Goal: Find contact information: Find contact information

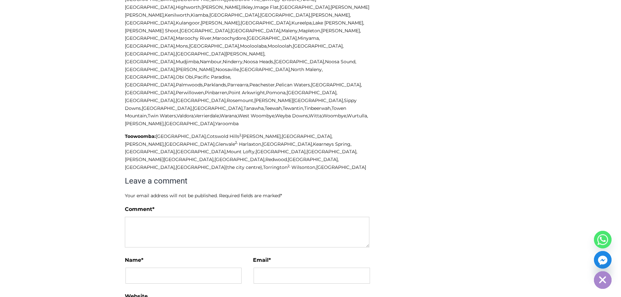
scroll to position [2118, 0]
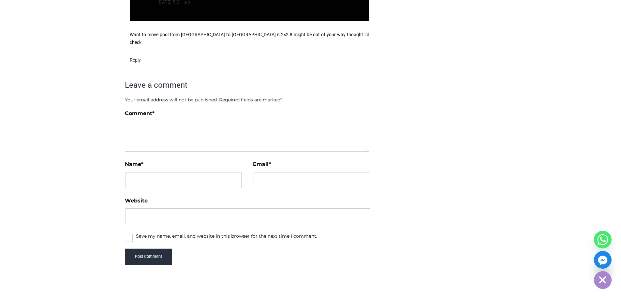
scroll to position [2118, 0]
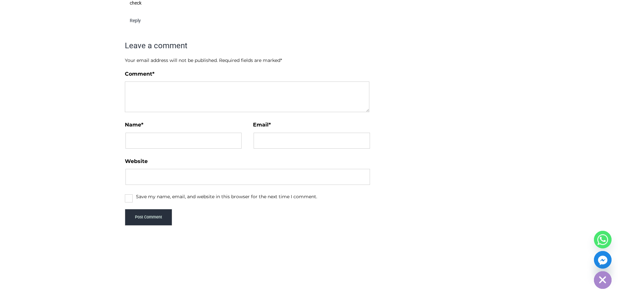
drag, startPoint x: 621, startPoint y: 253, endPoint x: 622, endPoint y: 139, distance: 114.4
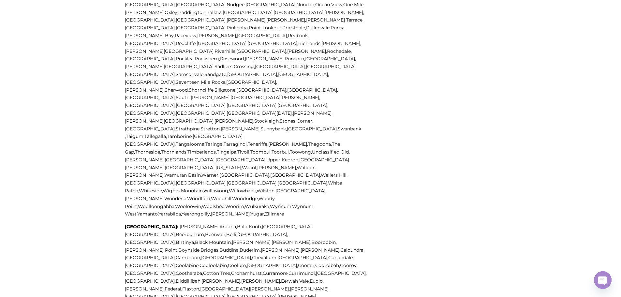
scroll to position [2164, 0]
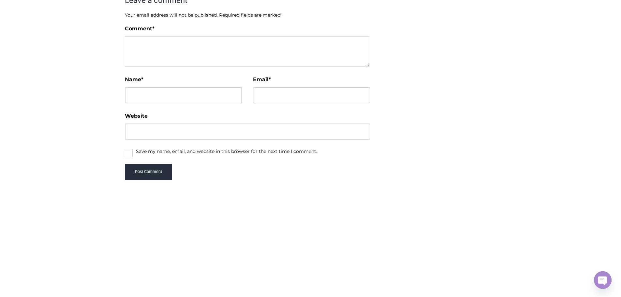
drag, startPoint x: 494, startPoint y: 184, endPoint x: 129, endPoint y: 156, distance: 366.4
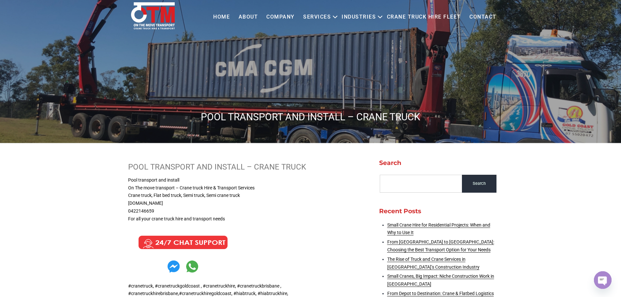
scroll to position [0, 0]
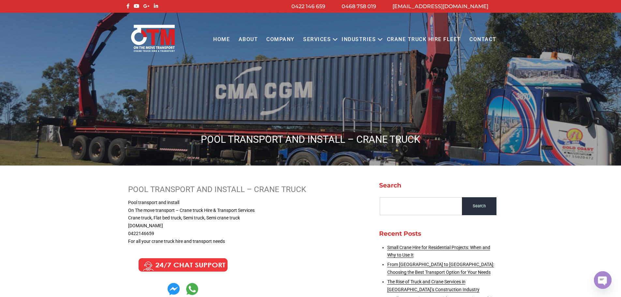
drag, startPoint x: 177, startPoint y: 52, endPoint x: 140, endPoint y: 35, distance: 41.1
click at [140, 35] on div "Menu Close Home About COMPANY Services Open menu CRANE TRUCK HIRE FLATBED TRUCK…" at bounding box center [310, 34] width 621 height 42
click at [125, 180] on body "info@otmtransport.com.au 0468 758 019 0422 146 659 Menu Close Home About COMPAN…" at bounding box center [310, 148] width 621 height 297
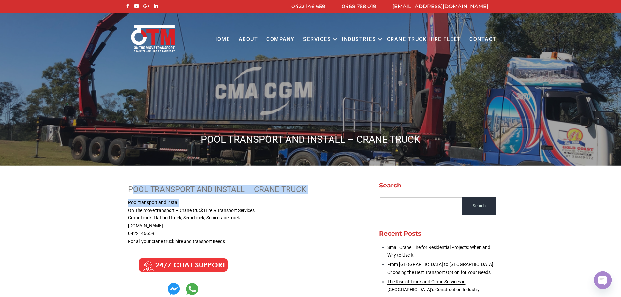
drag, startPoint x: 133, startPoint y: 190, endPoint x: 304, endPoint y: 197, distance: 171.6
click at [304, 197] on div "POOL TRANSPORT AND INSTALL – CRANE TRUCK Pool transport and install On The move…" at bounding box center [247, 215] width 238 height 61
drag, startPoint x: 303, startPoint y: 191, endPoint x: 100, endPoint y: 191, distance: 203.0
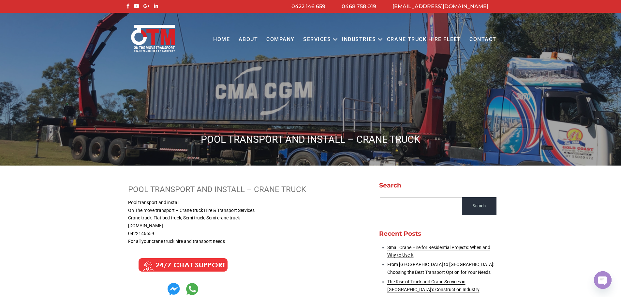
click at [259, 236] on p "Pool transport and install On The move transport – Crane truck Hire & Transport…" at bounding box center [247, 222] width 238 height 47
